Goal: Transaction & Acquisition: Purchase product/service

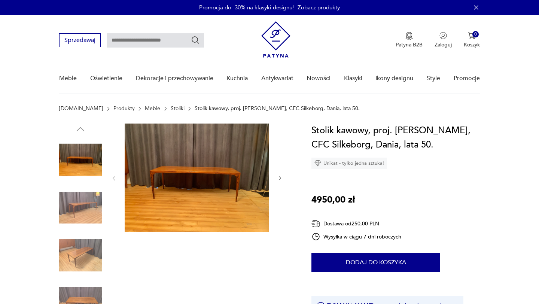
click at [97, 206] on img at bounding box center [80, 207] width 43 height 43
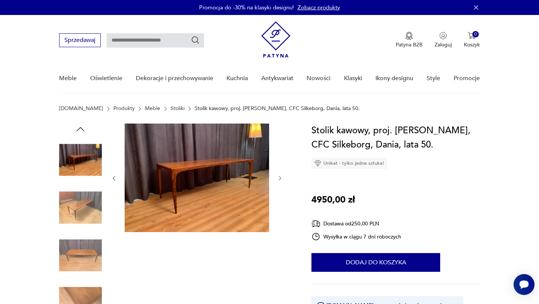
click at [80, 249] on img at bounding box center [80, 255] width 43 height 43
